Goal: Complete application form

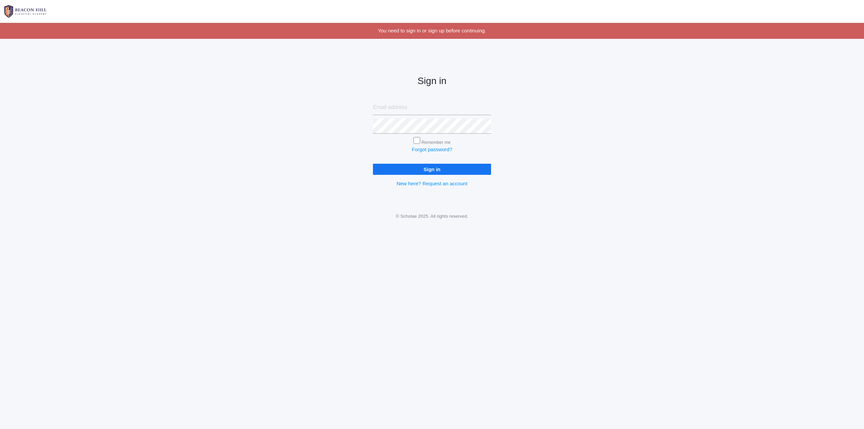
click at [405, 107] on input "email" at bounding box center [432, 107] width 118 height 15
type input "[PERSON_NAME][EMAIL_ADDRESS][DOMAIN_NAME]"
click at [417, 137] on form "cole@westernsaw.com Remember me Forgot password? Sign in" at bounding box center [432, 137] width 118 height 75
click at [417, 141] on input "Remember me" at bounding box center [417, 140] width 7 height 7
checkbox input "true"
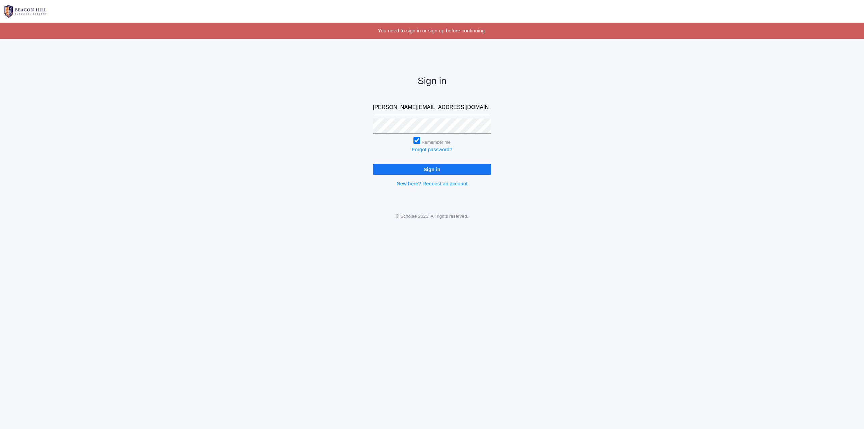
click at [420, 167] on input "Sign in" at bounding box center [432, 169] width 118 height 11
click at [394, 173] on input "Sign in" at bounding box center [432, 169] width 118 height 11
click at [416, 141] on input "Remember me" at bounding box center [417, 140] width 7 height 7
checkbox input "false"
click at [373, 164] on input "Sign in" at bounding box center [432, 169] width 118 height 11
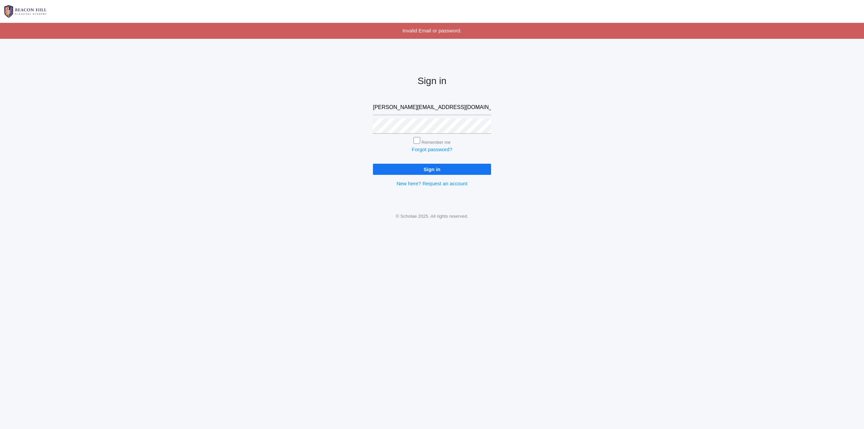
click at [444, 107] on input "[PERSON_NAME][EMAIL_ADDRESS][DOMAIN_NAME]" at bounding box center [432, 107] width 118 height 15
click at [373, 164] on input "Sign in" at bounding box center [432, 169] width 118 height 11
drag, startPoint x: 412, startPoint y: 109, endPoint x: 380, endPoint y: 103, distance: 32.0
click at [380, 103] on input "email" at bounding box center [432, 107] width 118 height 15
type input "[PERSON_NAME][EMAIL_ADDRESS][DOMAIN_NAME]"
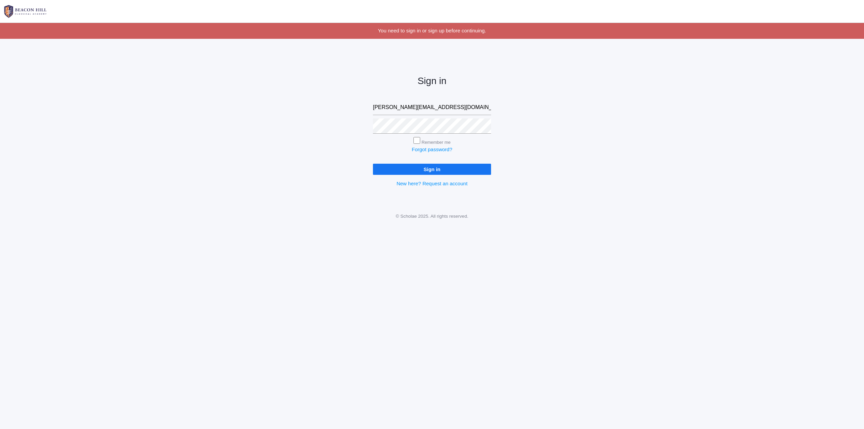
click at [439, 168] on input "Sign in" at bounding box center [432, 169] width 118 height 11
click at [399, 105] on input "email" at bounding box center [432, 107] width 118 height 15
type input "[PERSON_NAME][EMAIL_ADDRESS][DOMAIN_NAME]"
click at [428, 150] on link "Forgot password?" at bounding box center [432, 150] width 41 height 6
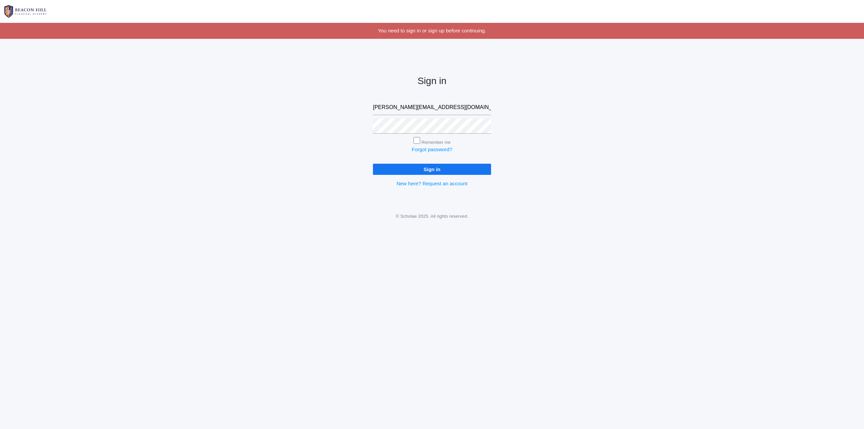
click at [447, 166] on input "Sign in" at bounding box center [432, 169] width 118 height 11
click at [436, 171] on input "Sign in" at bounding box center [432, 169] width 118 height 11
drag, startPoint x: 440, startPoint y: 110, endPoint x: 327, endPoint y: 113, distance: 112.8
click at [327, 113] on div "Sign in [PERSON_NAME][EMAIL_ADDRESS][DOMAIN_NAME] Remember me Forgot password? …" at bounding box center [432, 125] width 864 height 157
type input "J"
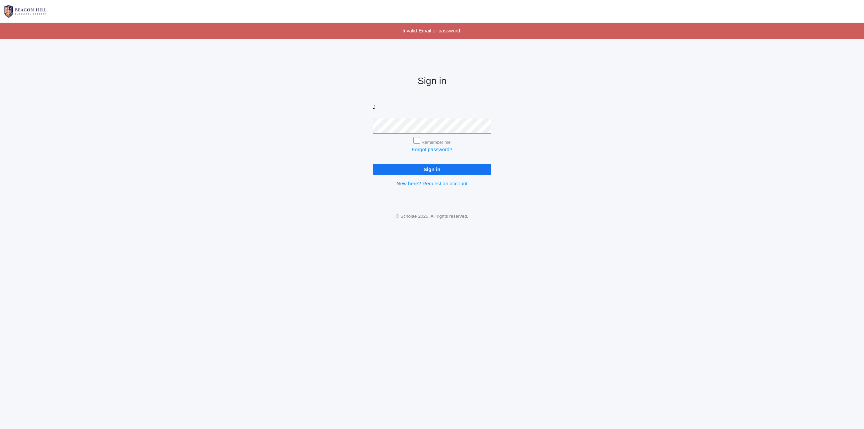
click at [588, 117] on div "Sign in J Remember me Forgot password? Sign in New here? Request an account" at bounding box center [432, 125] width 864 height 157
type input "[PERSON_NAME][EMAIL_ADDRESS][DOMAIN_NAME]"
click at [455, 168] on input "Sign in" at bounding box center [432, 169] width 118 height 11
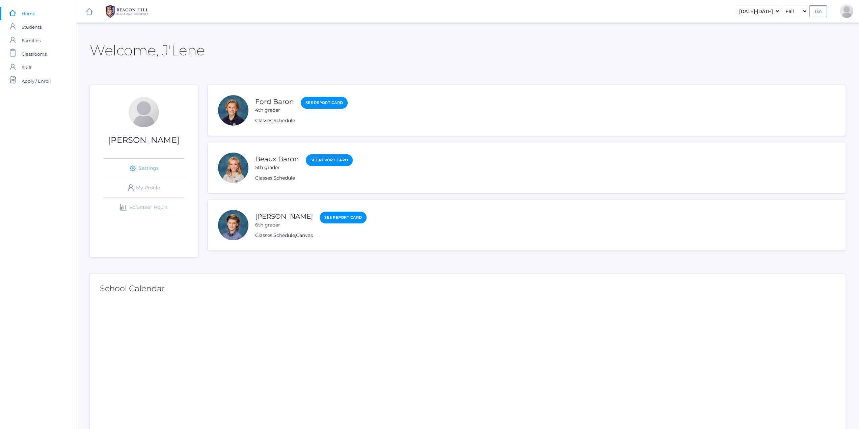
click at [151, 170] on link "icons/ui/navigation/settings Created with Sketch. Settings" at bounding box center [143, 168] width 81 height 19
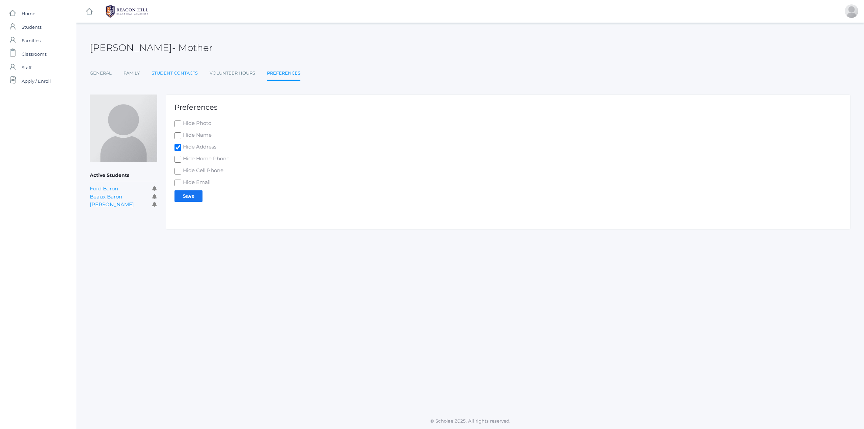
click at [164, 72] on link "Student Contacts" at bounding box center [175, 74] width 46 height 14
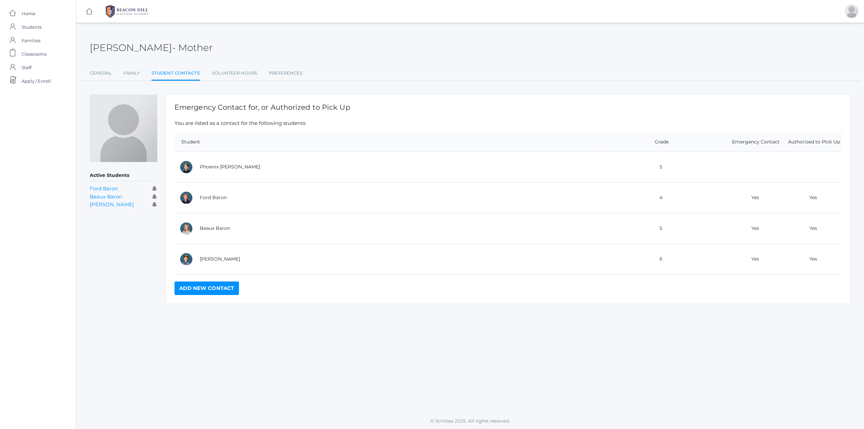
click at [215, 284] on link "Add New Contact" at bounding box center [207, 289] width 64 height 14
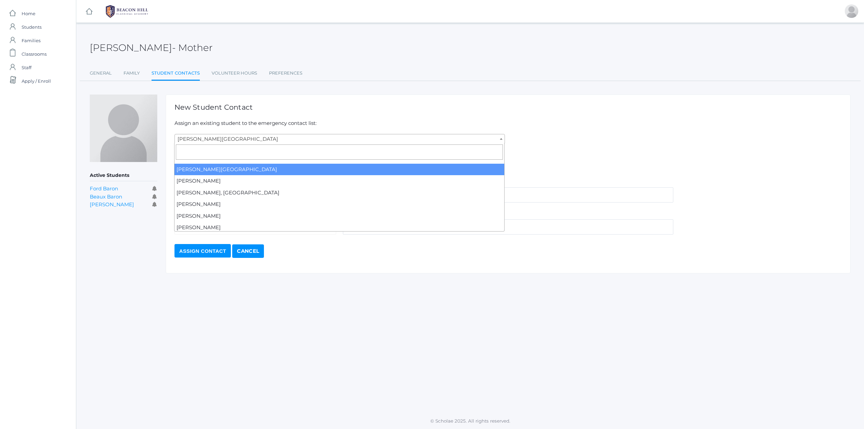
click at [502, 141] on span at bounding box center [501, 138] width 7 height 9
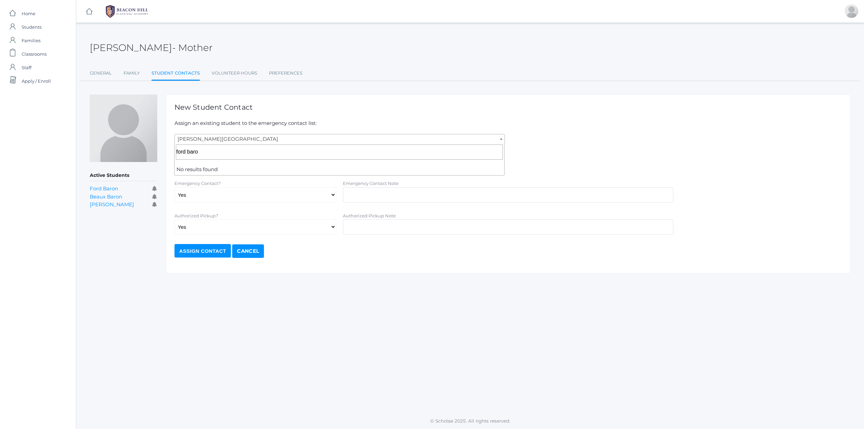
type input "ford baron"
click at [329, 151] on input "ford baron" at bounding box center [339, 151] width 327 height 15
drag, startPoint x: 229, startPoint y: 135, endPoint x: 159, endPoint y: 134, distance: 69.2
click at [159, 134] on div "Active Students Ford Baron Beaux Baron Cruz Baron New Student Contact Assign an…" at bounding box center [470, 184] width 761 height 179
click at [479, 142] on span "Abdulla, Charlotte" at bounding box center [340, 138] width 330 height 9
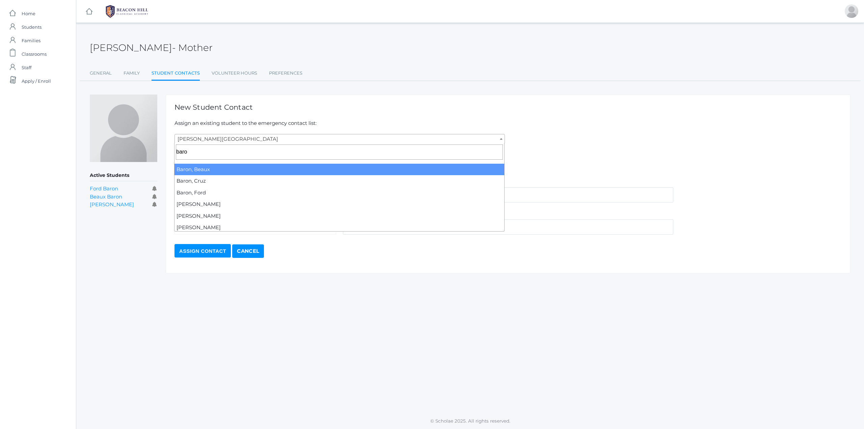
type input "baro"
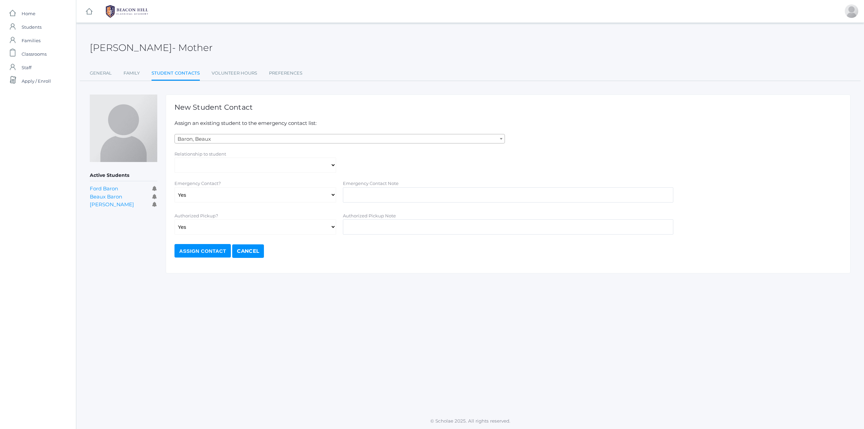
select select "1585"
click at [332, 165] on select "Aunt Birth Mom Brother Father Friend Grandparent Guardian Mother Other Sister S…" at bounding box center [256, 165] width 162 height 15
click at [408, 160] on div "Relationship to student Aunt Birth Mom Brother Father Friend Grandparent Guardi…" at bounding box center [508, 161] width 674 height 23
click at [107, 72] on link "General" at bounding box center [101, 74] width 22 height 14
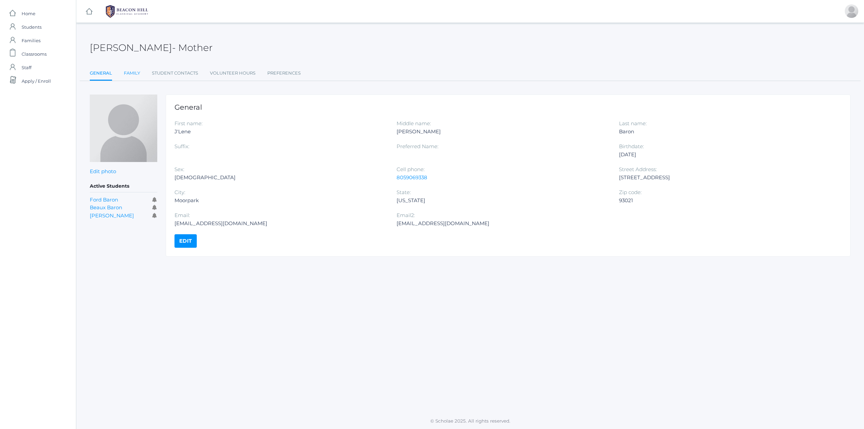
click at [130, 73] on link "Family" at bounding box center [132, 74] width 16 height 14
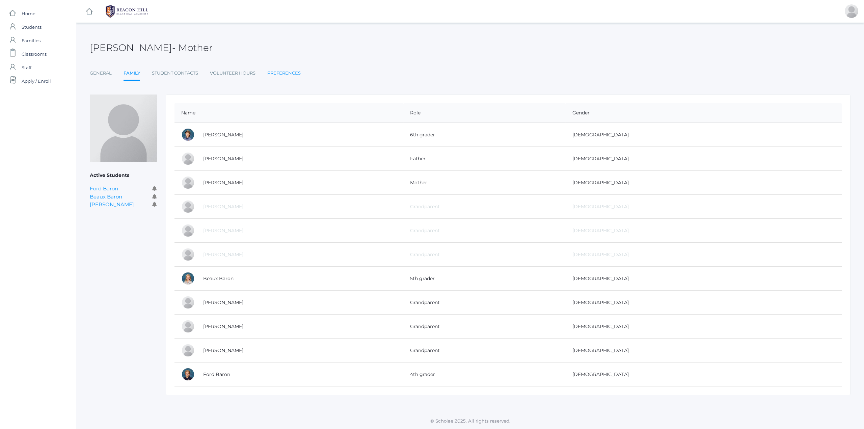
click at [289, 70] on link "Preferences" at bounding box center [283, 74] width 33 height 14
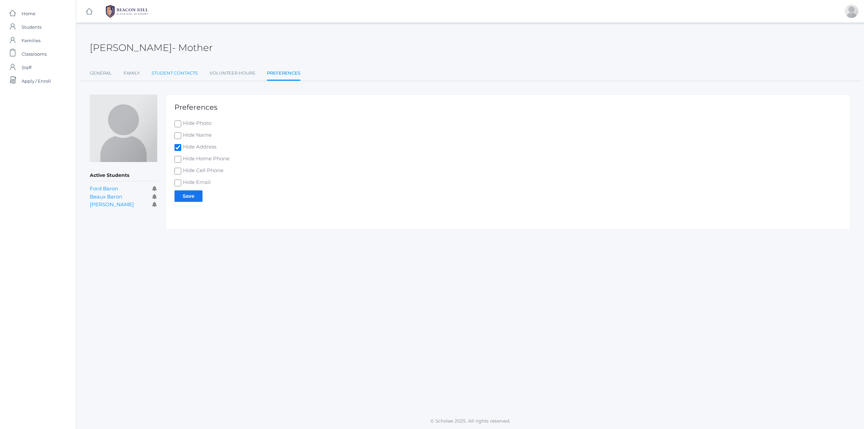
click at [173, 70] on link "Student Contacts" at bounding box center [175, 74] width 46 height 14
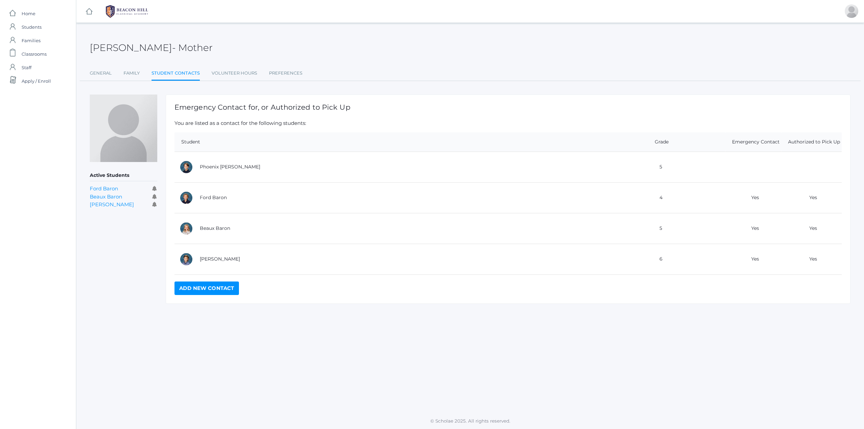
click at [194, 286] on link "Add New Contact" at bounding box center [207, 289] width 64 height 14
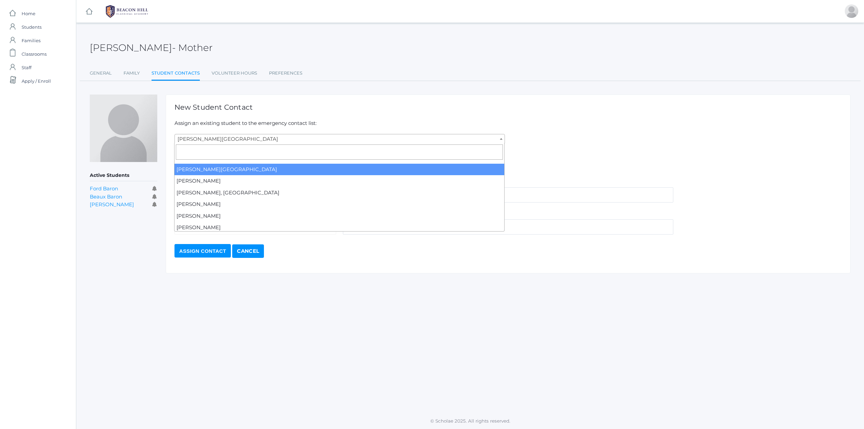
click at [228, 136] on span "Abdulla, Charlotte" at bounding box center [340, 138] width 330 height 9
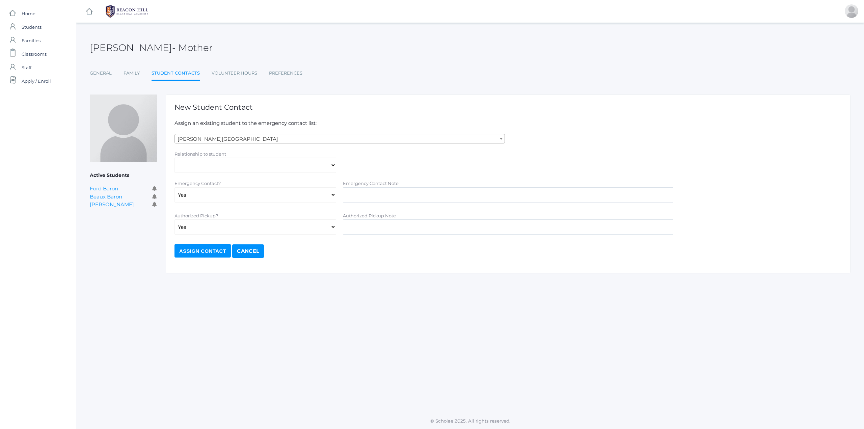
click at [168, 74] on link "Student Contacts" at bounding box center [176, 74] width 48 height 15
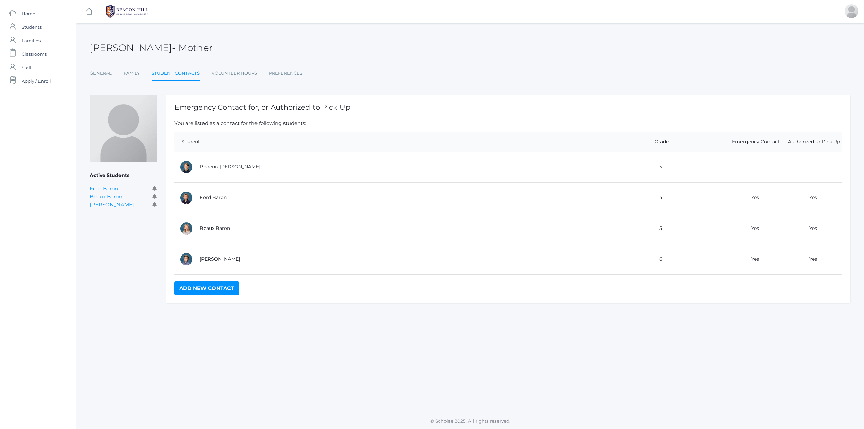
click at [228, 289] on link "Add New Contact" at bounding box center [207, 289] width 64 height 14
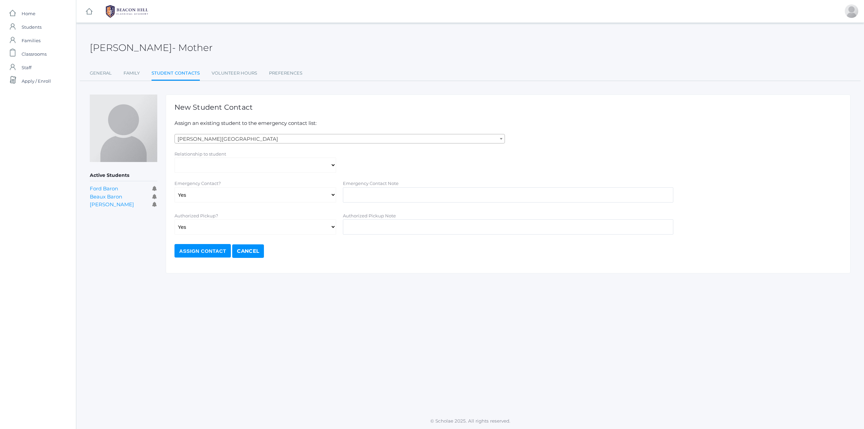
click at [241, 140] on span "Abdulla, Charlotte" at bounding box center [340, 138] width 330 height 9
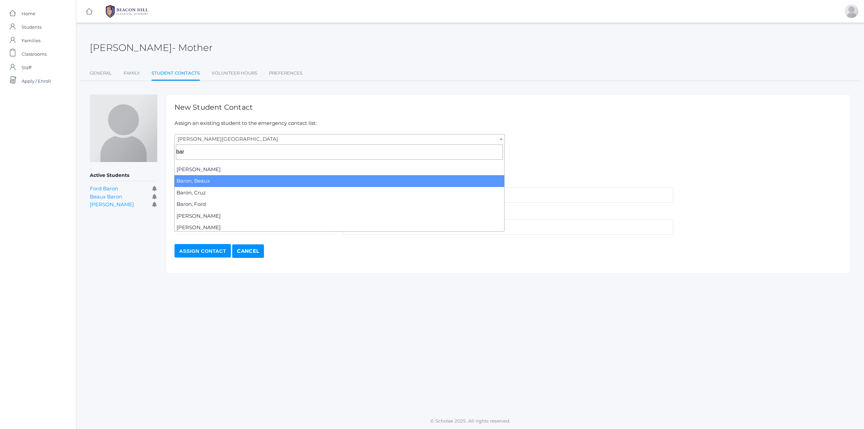
type input "bar"
select select "1585"
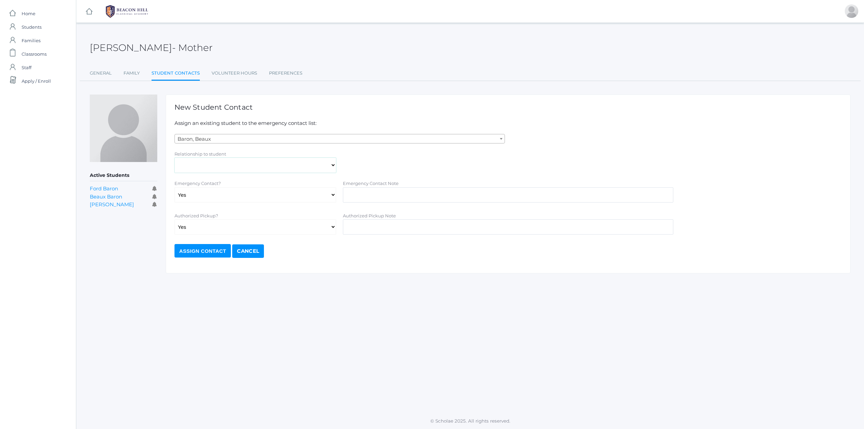
click at [202, 168] on select "Aunt Birth Mom Brother Father Friend Grandparent Guardian Mother Other Sister S…" at bounding box center [256, 165] width 162 height 15
select select "Friend"
click at [175, 158] on select "Aunt Birth Mom Brother Father Friend Grandparent Guardian Mother Other Sister S…" at bounding box center [256, 165] width 162 height 15
click at [291, 170] on select "Aunt Birth Mom Brother Father Friend Grandparent Guardian Mother Other Sister S…" at bounding box center [256, 165] width 162 height 15
click at [175, 158] on select "Aunt Birth Mom Brother Father Friend Grandparent Guardian Mother Other Sister S…" at bounding box center [256, 165] width 162 height 15
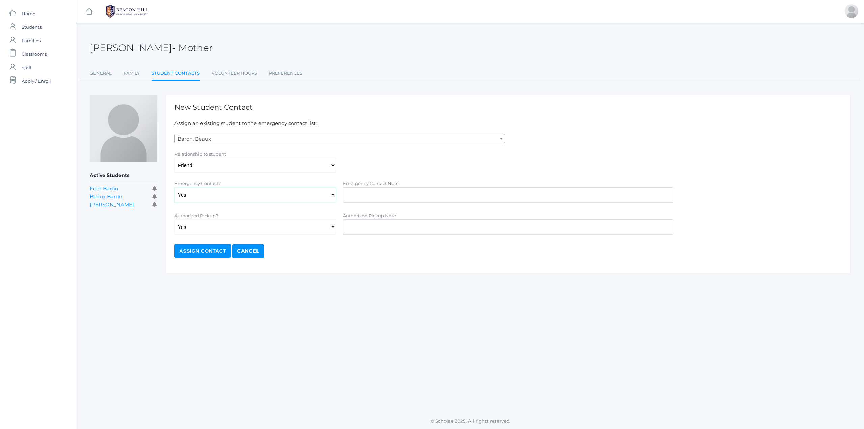
click at [332, 193] on select "Yes No" at bounding box center [256, 194] width 162 height 15
select select "false"
click at [175, 187] on select "Yes No" at bounding box center [256, 194] width 162 height 15
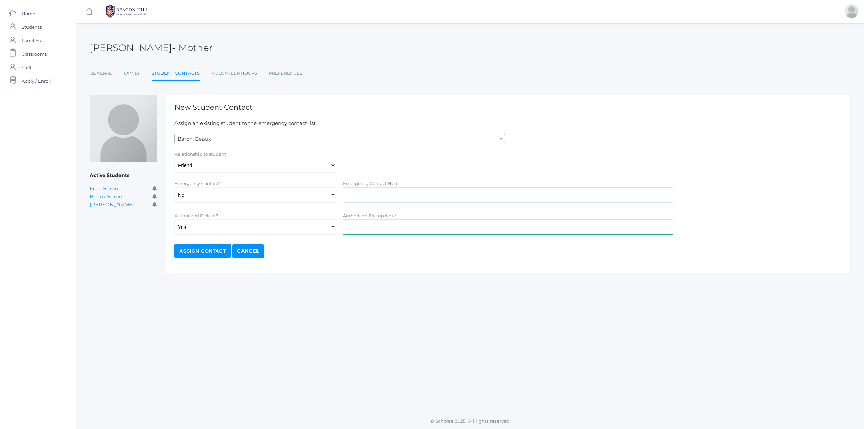
click at [369, 224] on input "text" at bounding box center [508, 226] width 330 height 15
type input "Stephanie Reynolds can pick up"
click at [196, 249] on input "Assign Contact" at bounding box center [203, 251] width 56 height 14
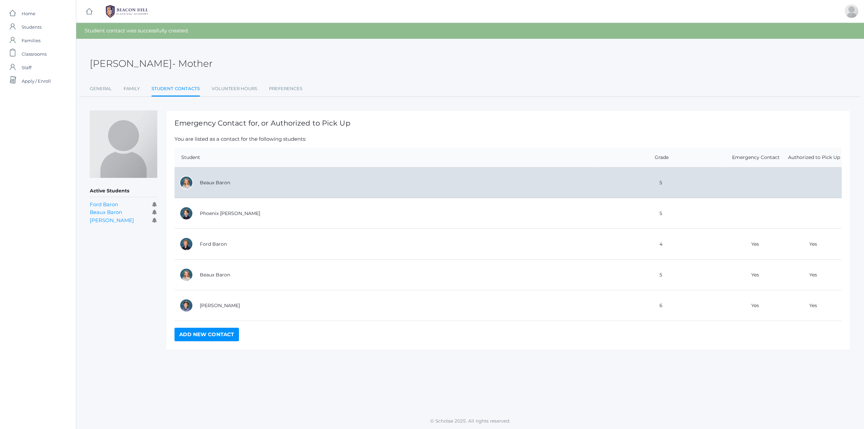
click at [306, 180] on td "Beaux Baron" at bounding box center [394, 182] width 398 height 31
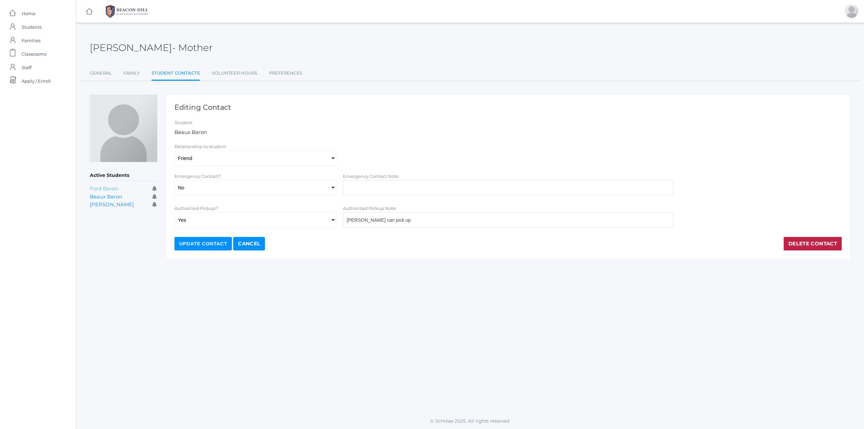
click at [112, 187] on link "Ford Baron" at bounding box center [104, 188] width 28 height 6
click at [193, 71] on link "Student Contacts" at bounding box center [176, 74] width 48 height 15
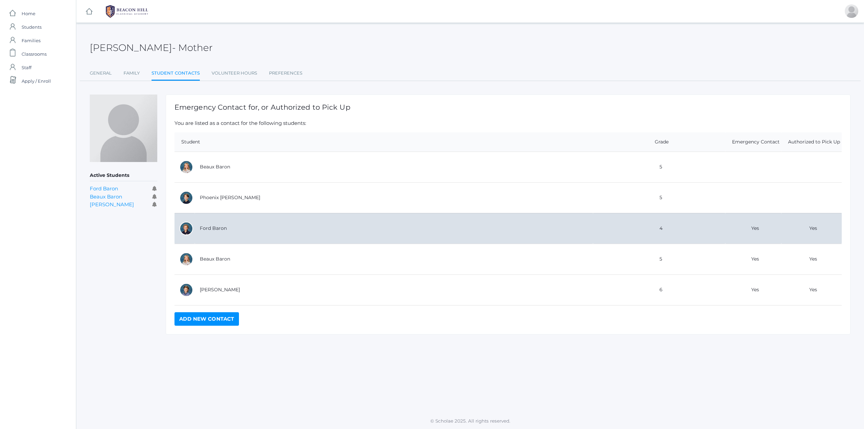
click at [216, 226] on td "Ford Baron" at bounding box center [394, 228] width 398 height 31
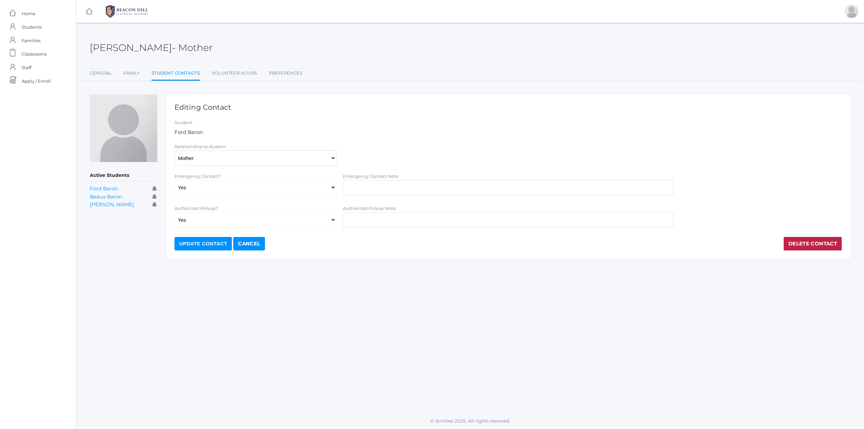
click at [219, 159] on select "Aunt Birth Mom Brother Father Friend Grandparent Guardian Mother Other Sister S…" at bounding box center [256, 158] width 162 height 15
click at [175, 151] on select "Aunt Birth Mom Brother Father Friend Grandparent Guardian Mother Other Sister S…" at bounding box center [256, 158] width 162 height 15
click at [250, 241] on link "Cancel" at bounding box center [249, 244] width 32 height 14
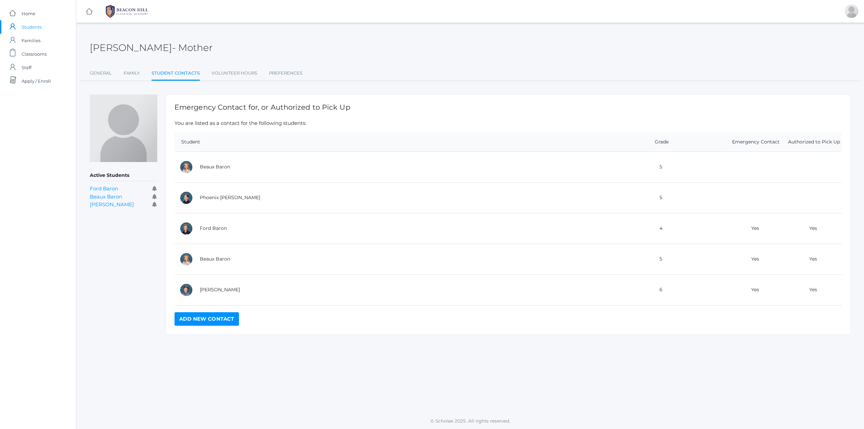
click at [216, 319] on link "Add New Contact" at bounding box center [207, 319] width 64 height 14
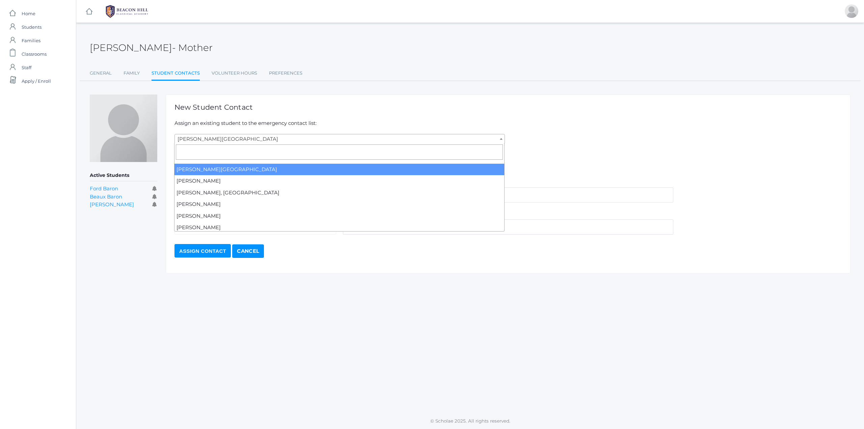
click at [500, 138] on b at bounding box center [501, 139] width 3 height 2
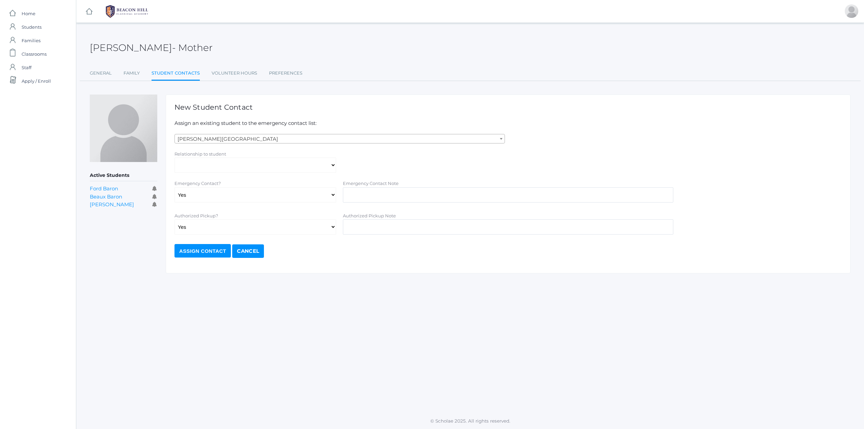
click at [585, 94] on div "J'Lene Baron - Mother J'Lene Baron Mother General Family Student Contacts Volun…" at bounding box center [470, 152] width 761 height 242
click at [473, 137] on span "Abdulla, Charlotte" at bounding box center [340, 138] width 330 height 9
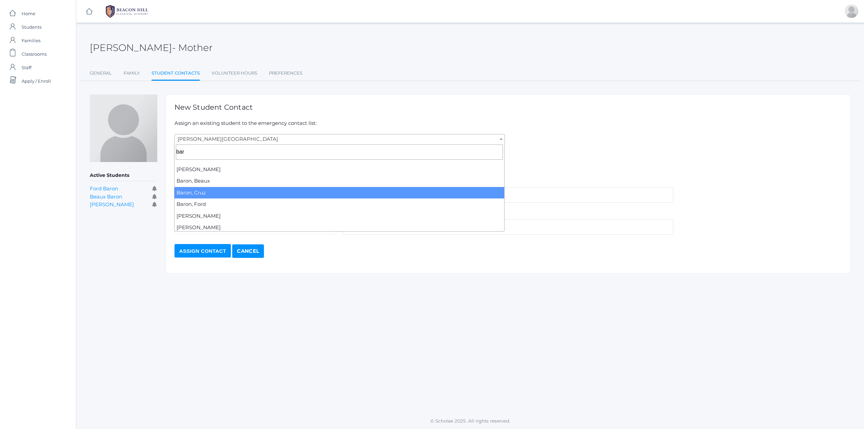
type input "bar"
select select "1163"
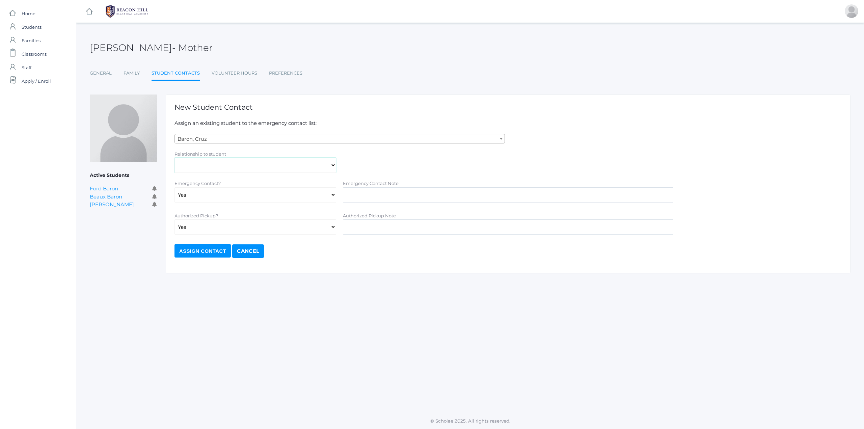
click at [218, 162] on select "Aunt Birth Mom Brother Father Friend Grandparent Guardian Mother Other Sister S…" at bounding box center [256, 165] width 162 height 15
select select "Friend"
click at [175, 158] on select "Aunt Birth Mom Brother Father Friend Grandparent Guardian Mother Other Sister S…" at bounding box center [256, 165] width 162 height 15
click at [332, 193] on select "Yes No" at bounding box center [256, 194] width 162 height 15
select select "false"
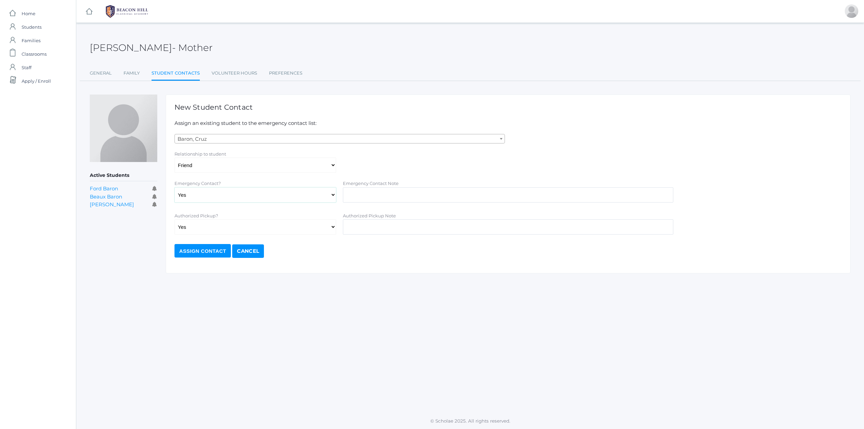
click at [175, 187] on select "Yes No" at bounding box center [256, 194] width 162 height 15
click at [376, 229] on input "text" at bounding box center [508, 226] width 330 height 15
type input "Stephanie Reynolds can pick up"
click at [205, 250] on input "Assign Contact" at bounding box center [203, 251] width 56 height 14
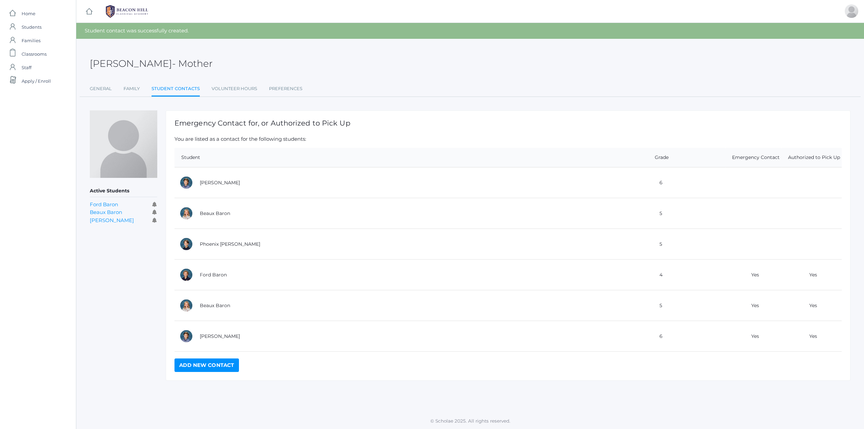
click at [219, 368] on link "Add New Contact" at bounding box center [207, 366] width 64 height 14
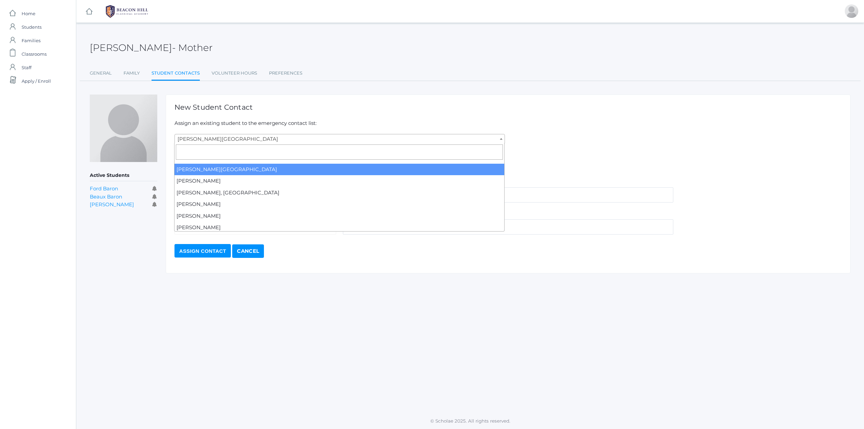
click at [249, 138] on span "[PERSON_NAME][GEOGRAPHIC_DATA]" at bounding box center [340, 138] width 330 height 9
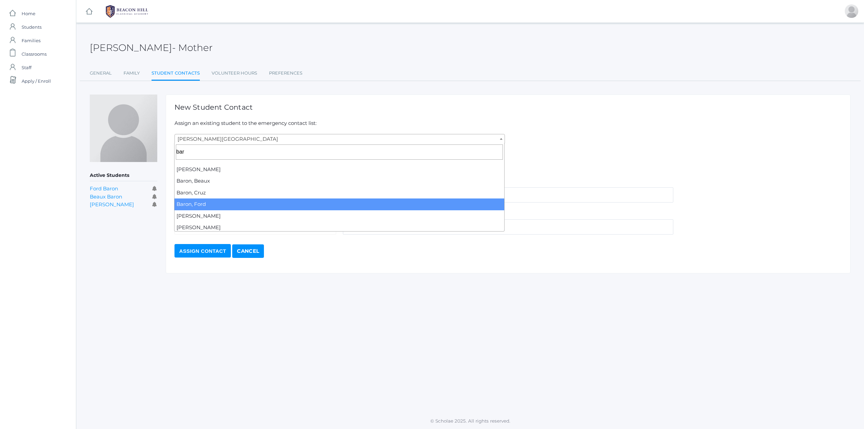
type input "bar"
select select "2068"
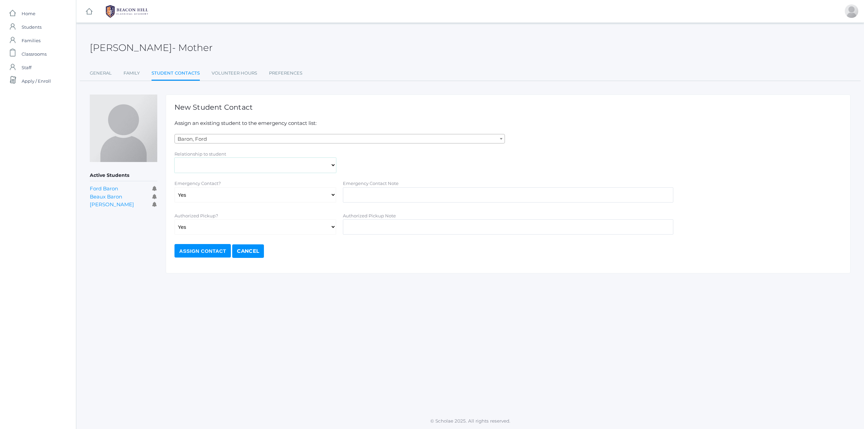
click at [256, 166] on select "Aunt Birth Mom Brother Father Friend Grandparent Guardian Mother Other Sister S…" at bounding box center [256, 165] width 162 height 15
select select "Friend"
click at [175, 158] on select "Aunt Birth Mom Brother Father Friend Grandparent Guardian Mother Other Sister S…" at bounding box center [256, 165] width 162 height 15
click at [330, 195] on select "Yes No" at bounding box center [256, 194] width 162 height 15
select select "false"
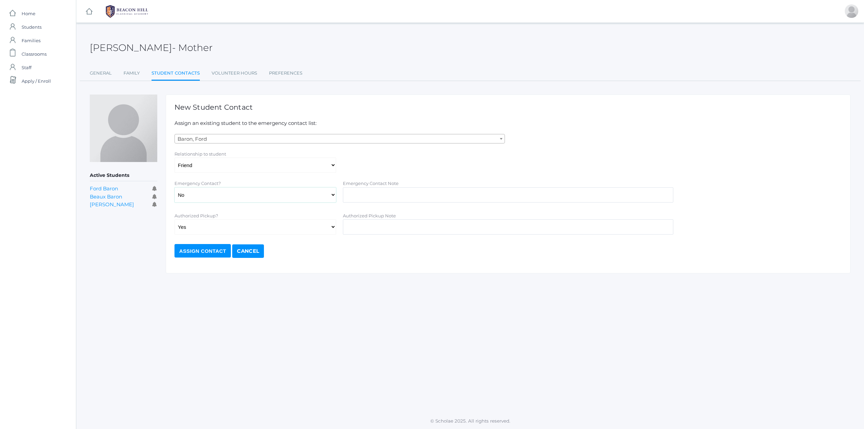
click at [175, 187] on select "Yes No" at bounding box center [256, 194] width 162 height 15
click at [416, 226] on input "text" at bounding box center [508, 226] width 330 height 15
type input "Stephanie Reynolds can pick up"
click at [205, 250] on input "Assign Contact" at bounding box center [203, 251] width 56 height 14
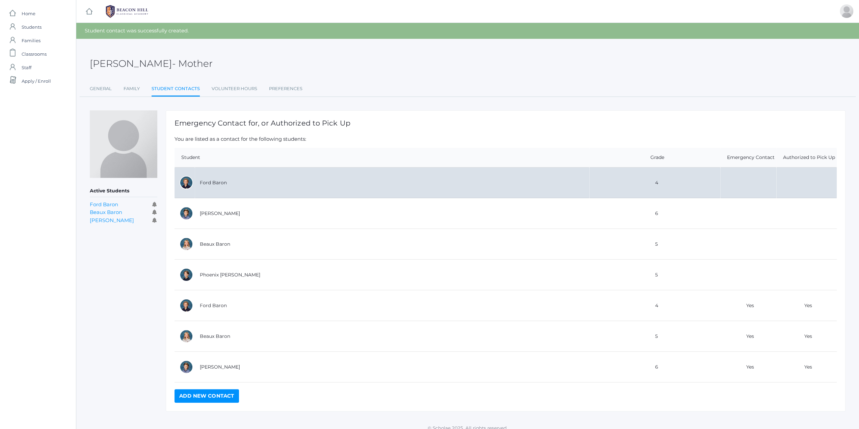
click at [401, 188] on td "Ford Baron" at bounding box center [392, 182] width 395 height 31
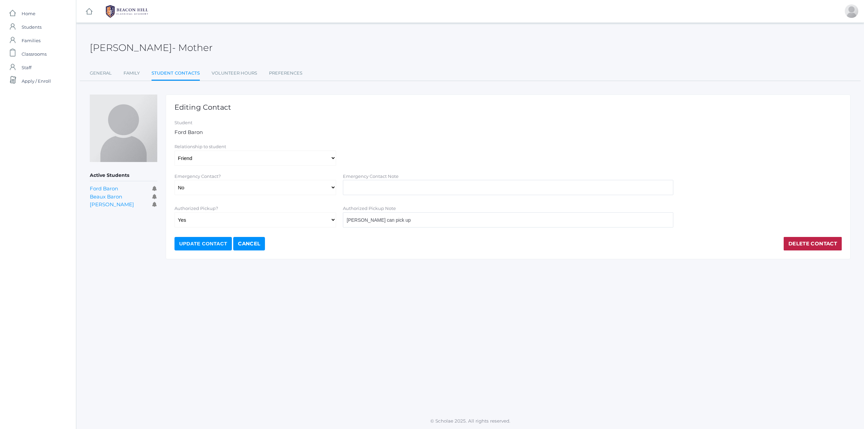
click at [180, 241] on input "Update Contact" at bounding box center [203, 244] width 57 height 14
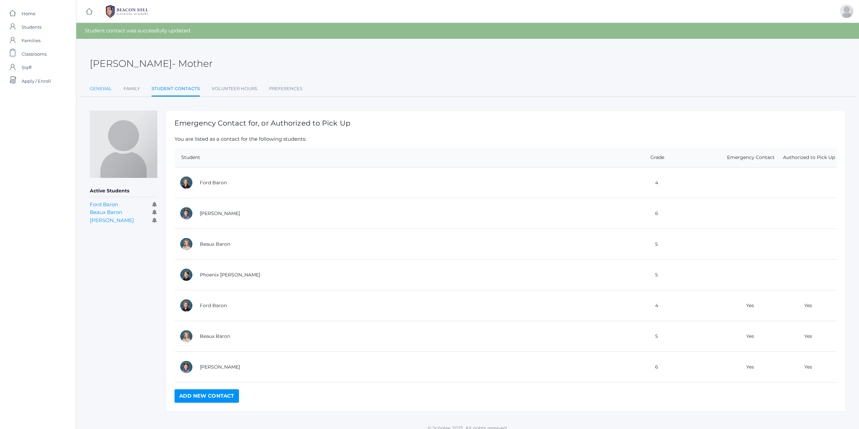
click at [101, 90] on link "General" at bounding box center [101, 89] width 22 height 14
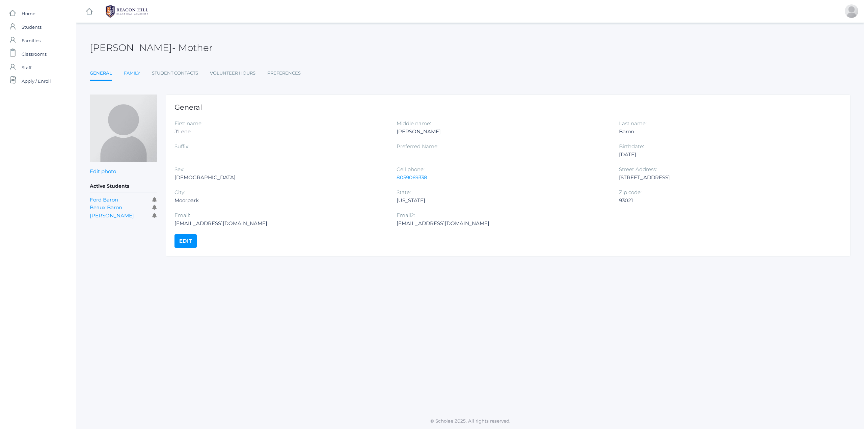
click at [129, 75] on link "Family" at bounding box center [132, 74] width 16 height 14
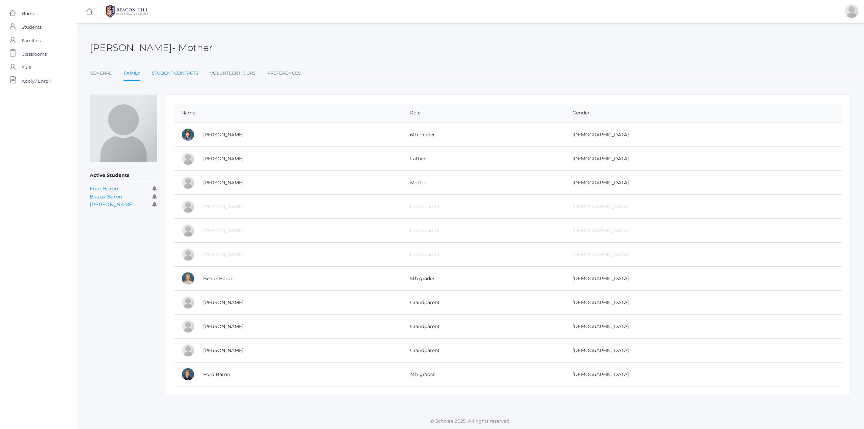
click at [178, 68] on link "Student Contacts" at bounding box center [175, 74] width 46 height 14
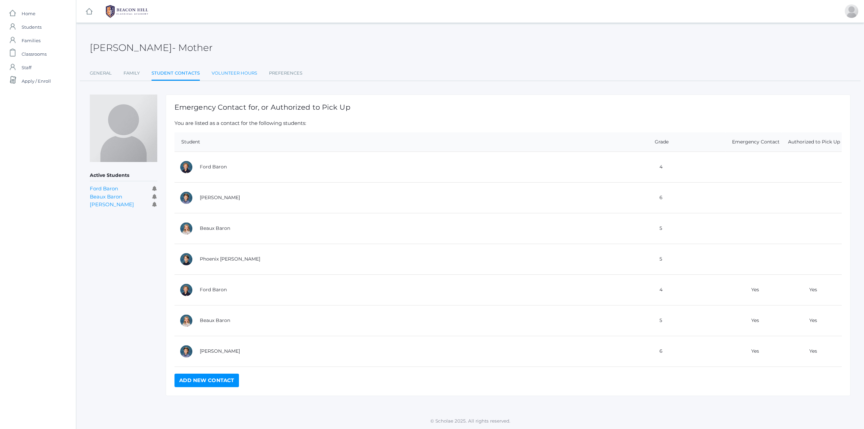
click at [239, 70] on link "Volunteer Hours" at bounding box center [235, 74] width 46 height 14
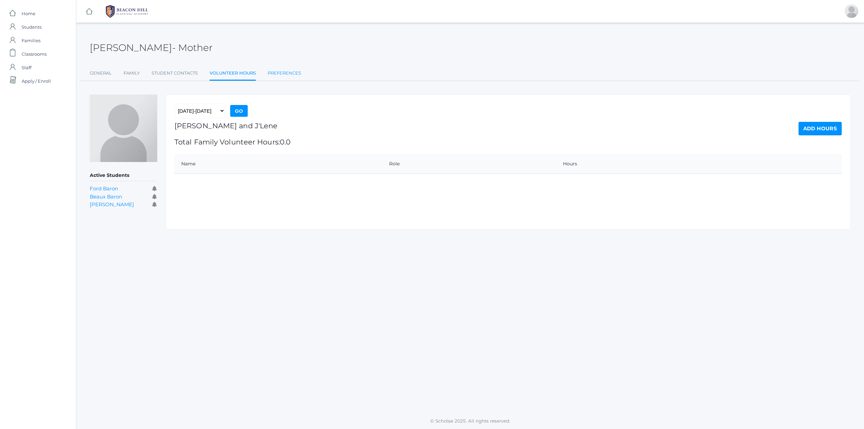
click at [296, 73] on link "Preferences" at bounding box center [284, 74] width 33 height 14
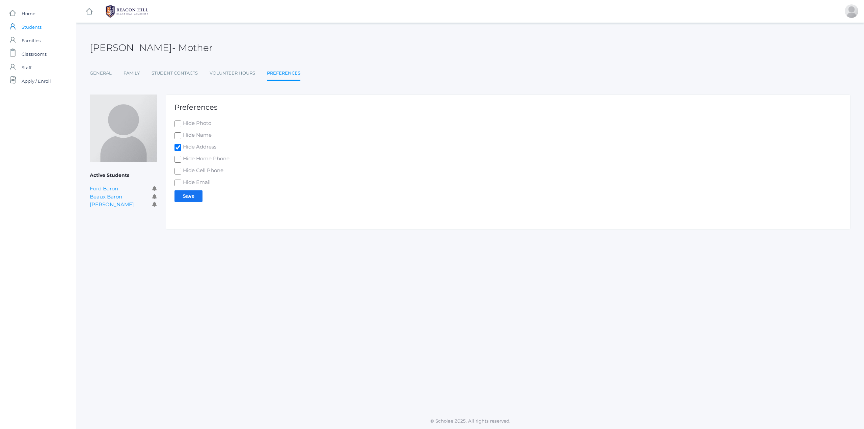
click at [34, 29] on span "Students" at bounding box center [32, 27] width 20 height 14
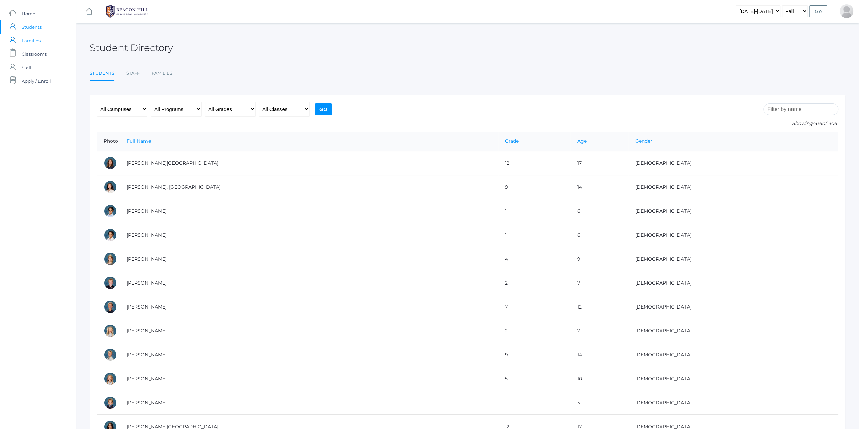
click at [33, 41] on span "Families" at bounding box center [31, 41] width 19 height 14
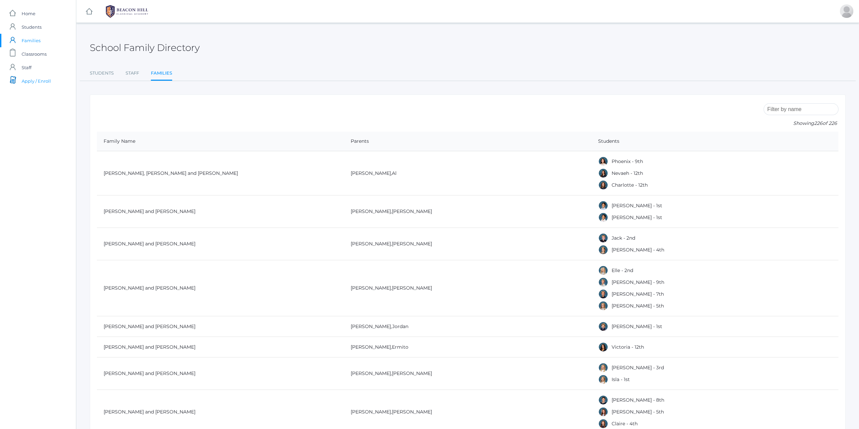
click at [26, 81] on span "Apply / Enroll" at bounding box center [36, 81] width 29 height 14
click at [34, 50] on span "Classrooms" at bounding box center [34, 54] width 25 height 14
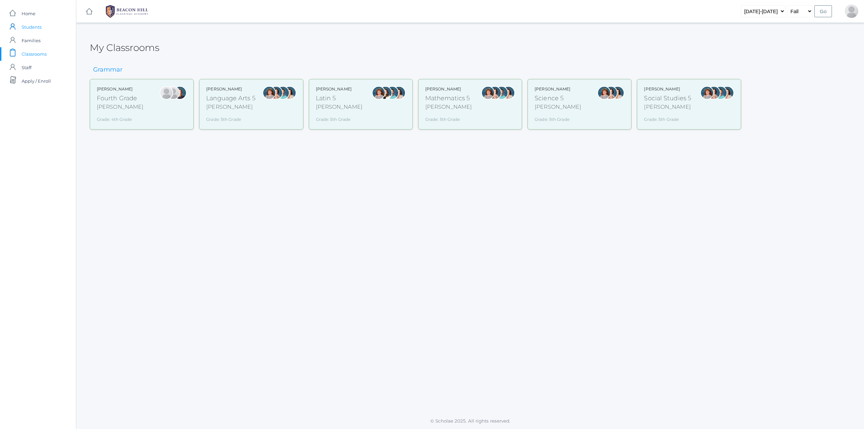
click at [31, 25] on span "Students" at bounding box center [32, 27] width 20 height 14
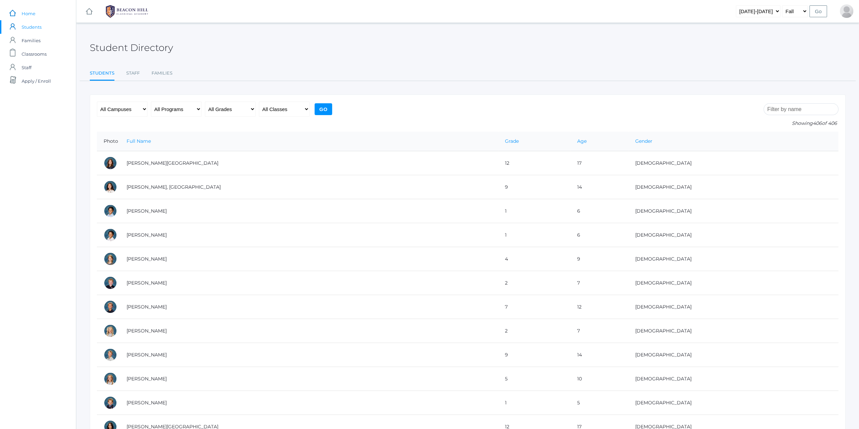
click at [29, 11] on span "Home" at bounding box center [29, 14] width 14 height 14
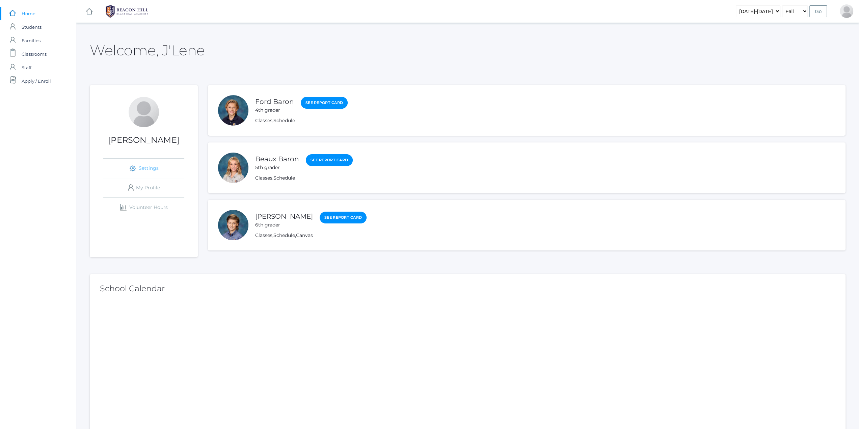
click at [139, 166] on link "icons/ui/navigation/settings Created with Sketch. Settings" at bounding box center [143, 168] width 81 height 19
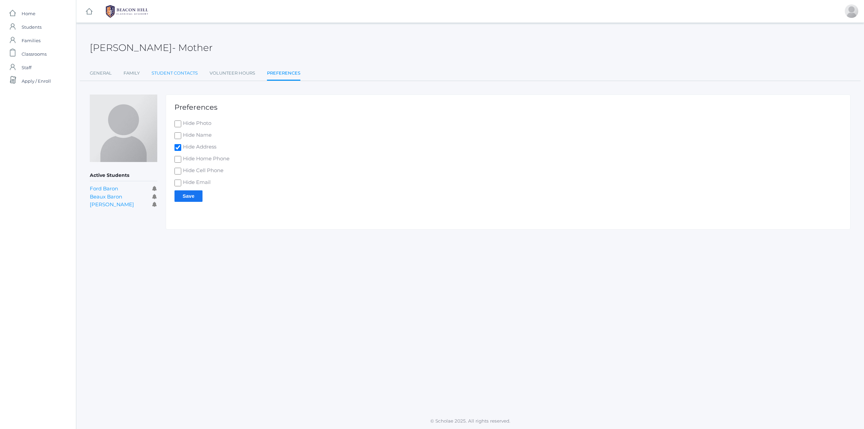
click at [185, 71] on link "Student Contacts" at bounding box center [175, 74] width 46 height 14
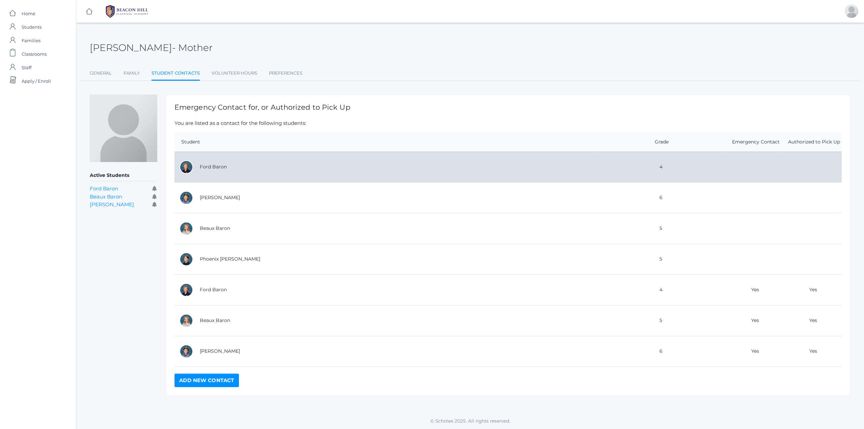
click at [220, 169] on td "Ford Baron" at bounding box center [394, 167] width 398 height 31
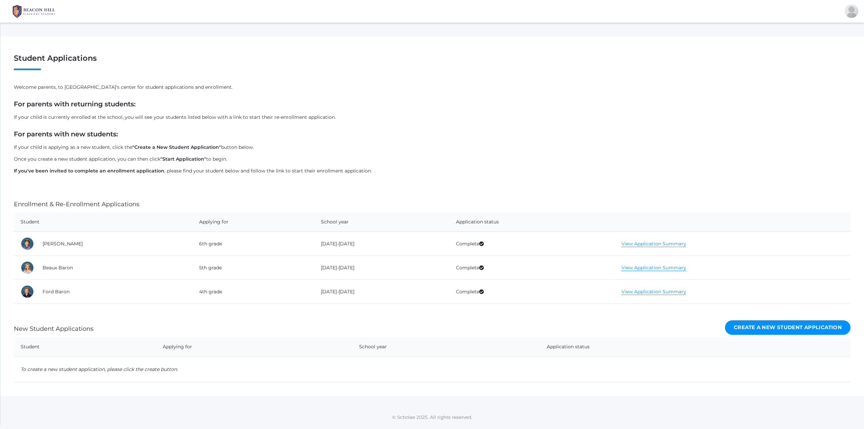
click at [630, 243] on link "View Application Summary" at bounding box center [654, 244] width 65 height 6
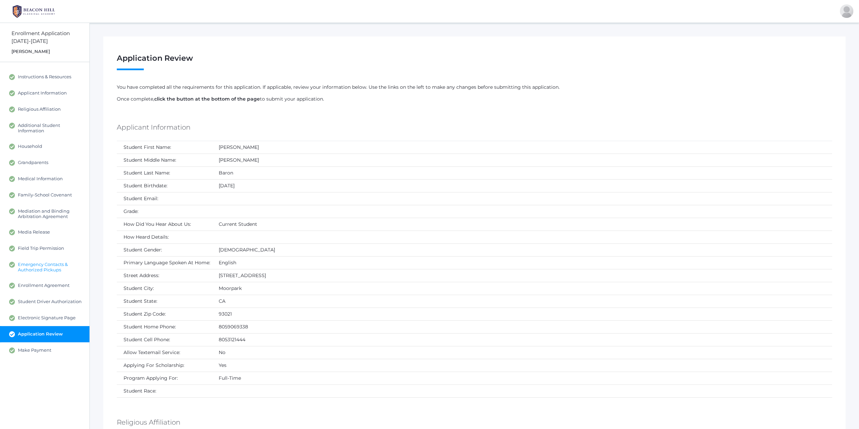
click at [47, 265] on span "Emergency Contacts & Authorized Pickups" at bounding box center [50, 267] width 65 height 11
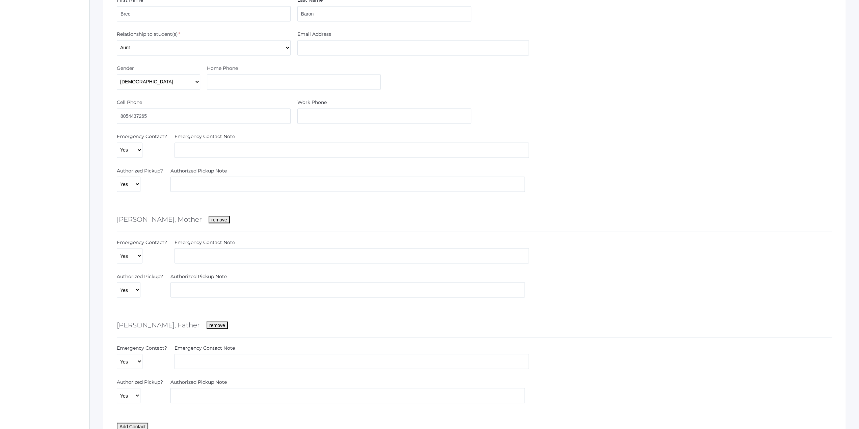
scroll to position [1169, 0]
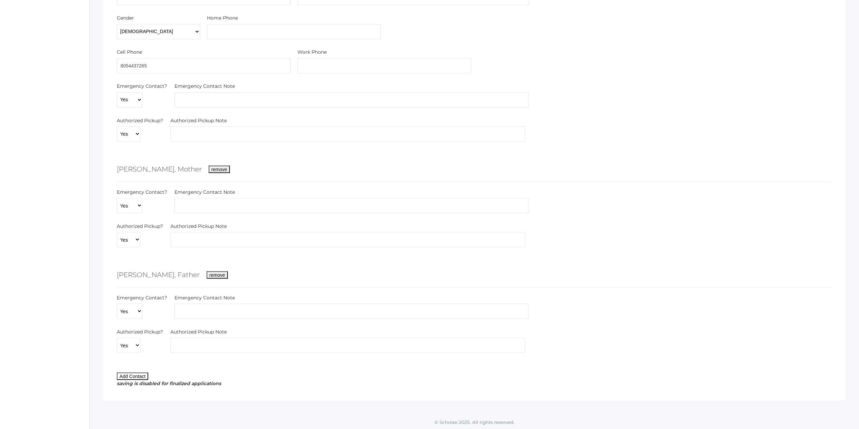
click at [125, 374] on button "Add Contact" at bounding box center [132, 375] width 31 height 7
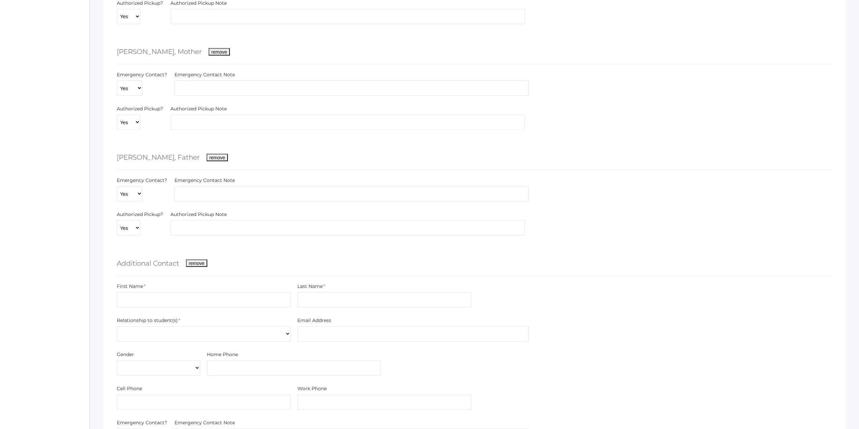
scroll to position [1287, 0]
click at [190, 294] on input "text" at bounding box center [204, 298] width 174 height 15
drag, startPoint x: 173, startPoint y: 296, endPoint x: 96, endPoint y: 306, distance: 77.6
type input "Stephanie"
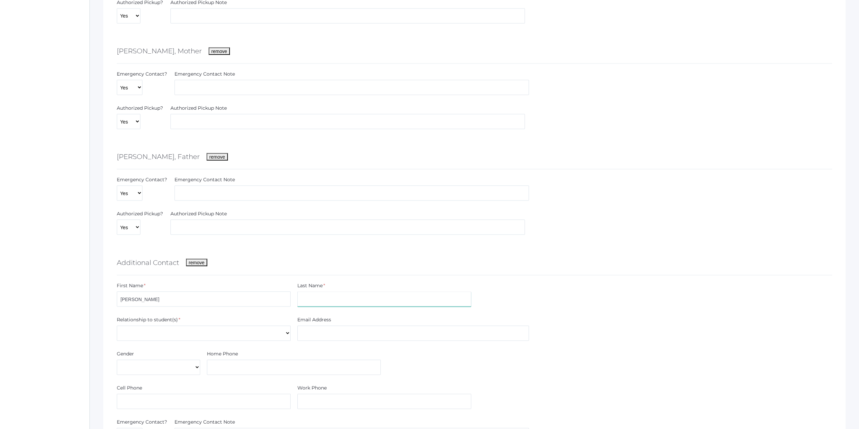
click at [351, 297] on input "text" at bounding box center [384, 298] width 174 height 15
type input "Reynolds"
click at [229, 336] on select "Aunt Brother Father Friend Grandparent Guardian Mother Other Sister Step Father…" at bounding box center [204, 332] width 174 height 15
select select "Friend"
click at [117, 325] on select "Aunt Brother Father Friend Grandparent Guardian Mother Other Sister Step Father…" at bounding box center [204, 332] width 174 height 15
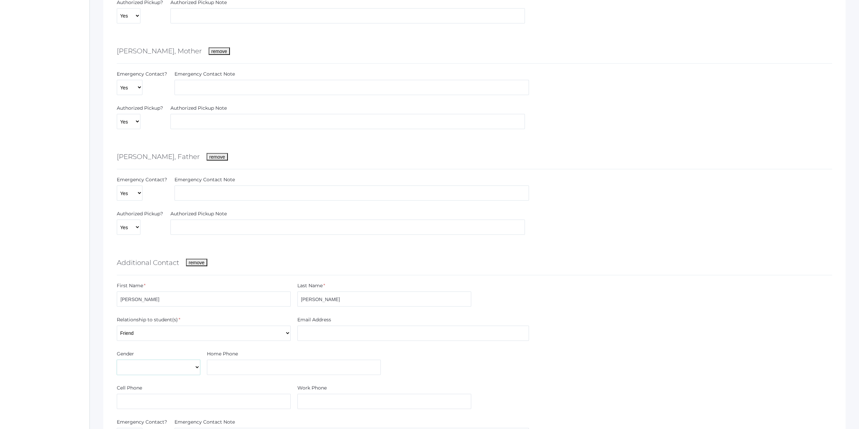
click at [176, 366] on select "Male Female" at bounding box center [158, 367] width 83 height 15
select select "Female"
click at [117, 360] on select "Male Female" at bounding box center [158, 367] width 83 height 15
click at [250, 364] on input "text" at bounding box center [294, 367] width 174 height 15
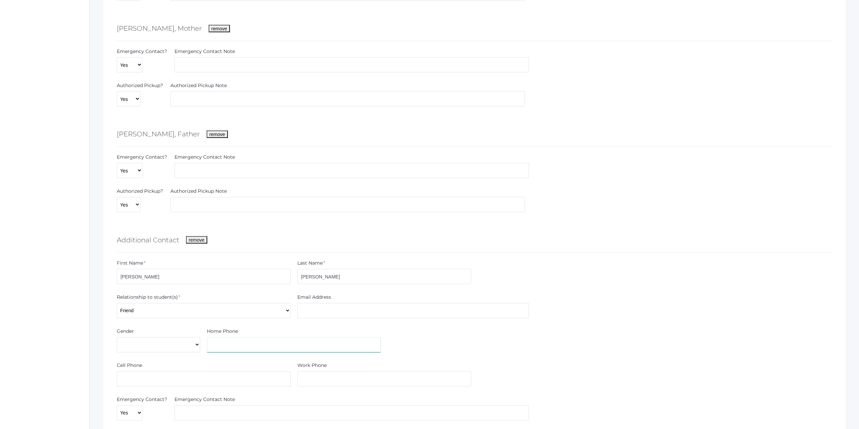
scroll to position [1321, 0]
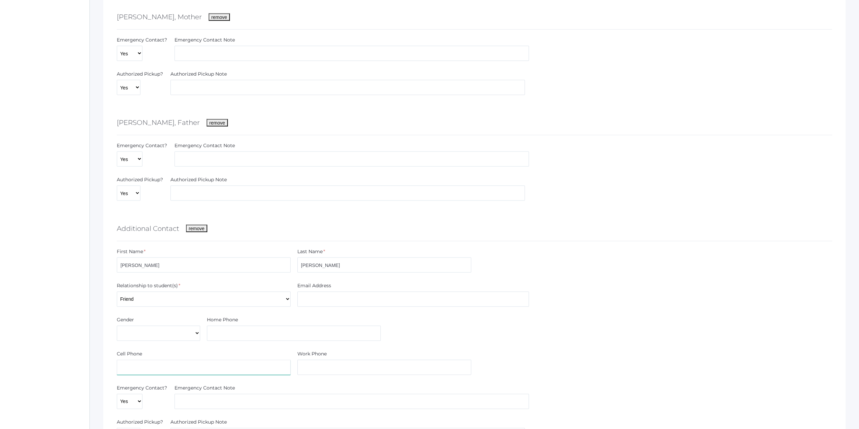
click at [140, 371] on input "text" at bounding box center [204, 367] width 174 height 15
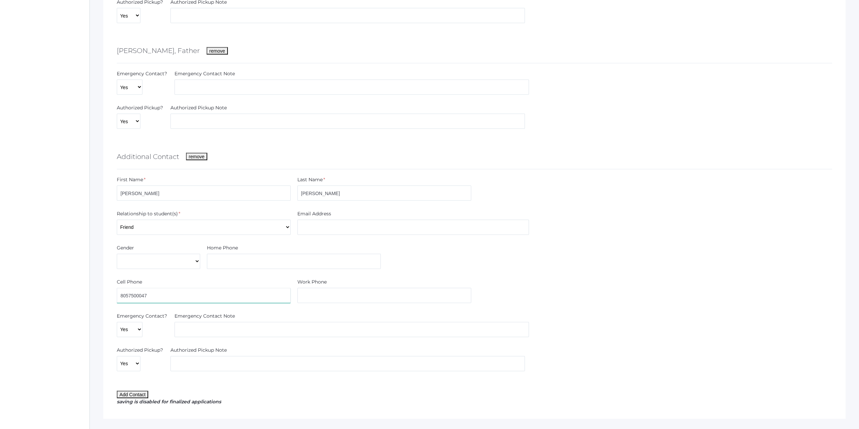
scroll to position [1411, 0]
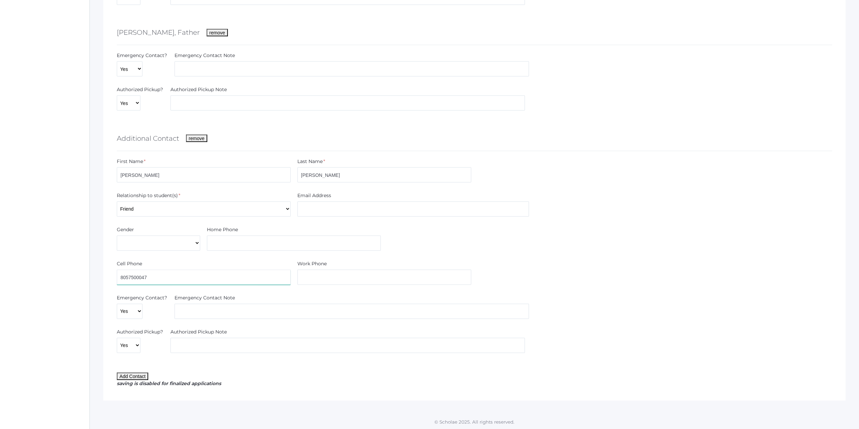
type input "8057500047"
click at [134, 306] on select "Yes No" at bounding box center [130, 311] width 26 height 15
select select "No"
click at [117, 304] on select "Yes No" at bounding box center [130, 311] width 26 height 15
click at [133, 341] on select "Yes No" at bounding box center [129, 345] width 24 height 15
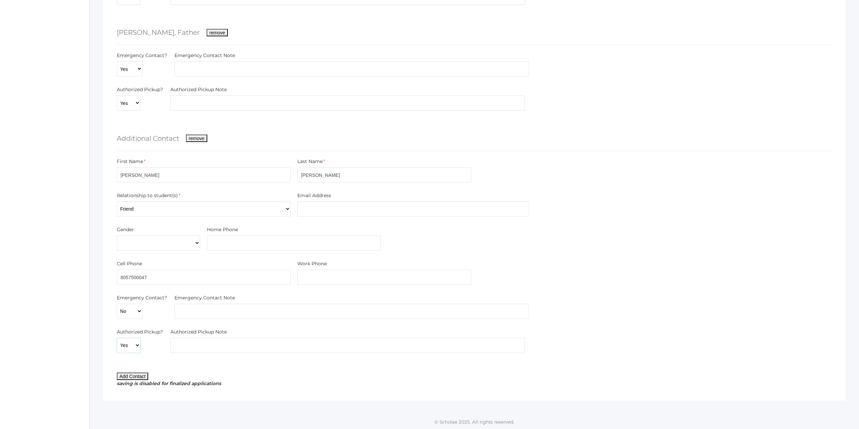
click at [117, 338] on select "Yes No" at bounding box center [129, 345] width 24 height 15
click at [183, 342] on input "text" at bounding box center [347, 345] width 354 height 15
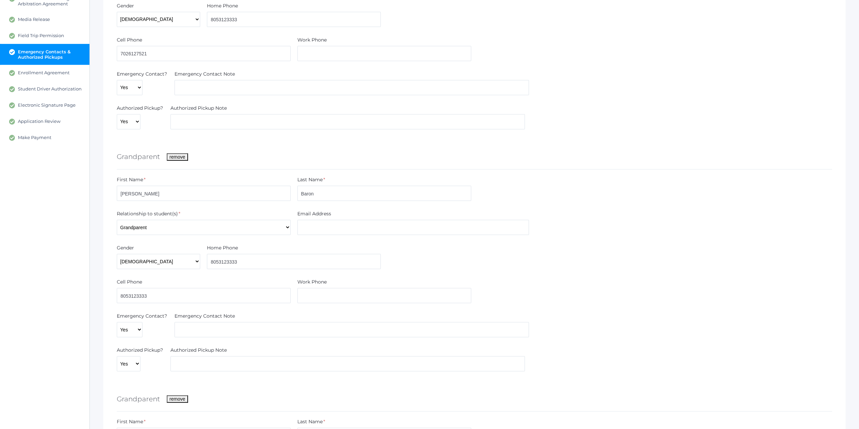
scroll to position [10, 0]
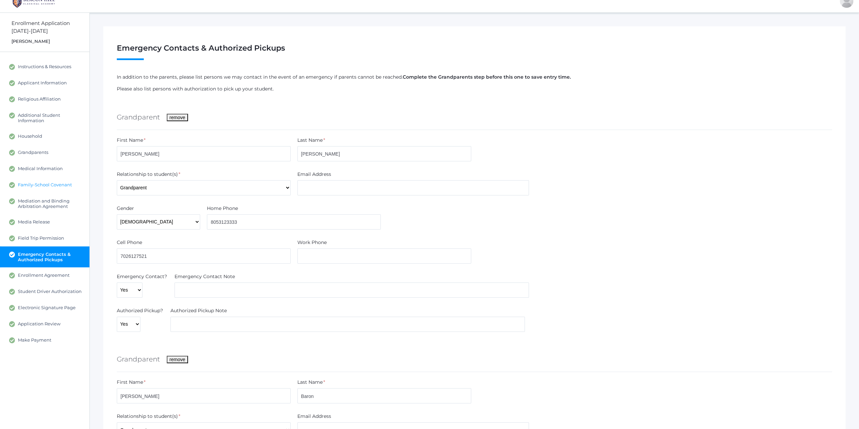
click at [42, 188] on link "Family-School Covenant" at bounding box center [44, 185] width 89 height 16
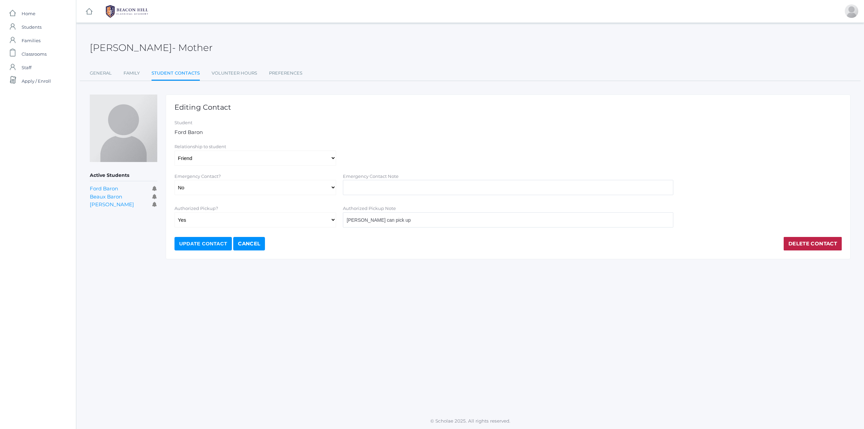
click at [203, 240] on input "Update Contact" at bounding box center [203, 244] width 57 height 14
